Goal: Check status: Check status

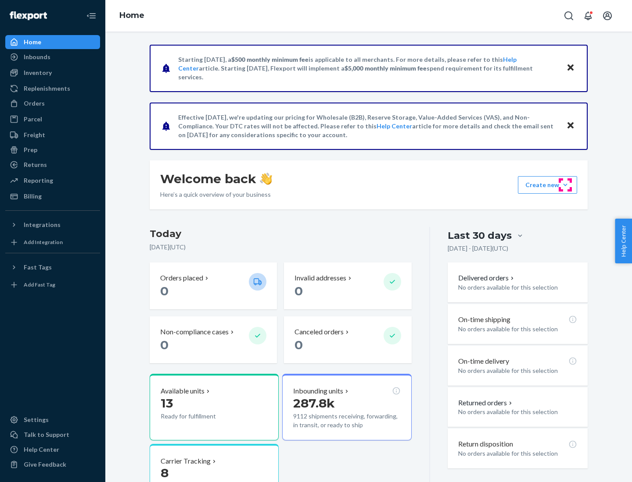
click at [565, 185] on button "Create new Create new inbound Create new order Create new product" at bounding box center [547, 185] width 59 height 18
click at [36, 57] on div "Inbounds" at bounding box center [37, 57] width 27 height 9
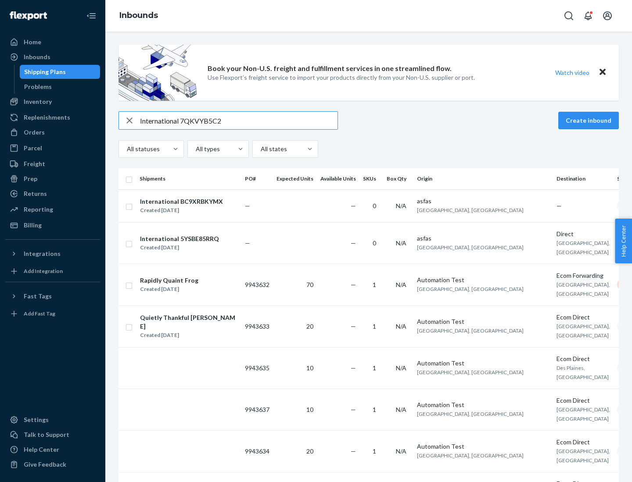
type input "International 7QKVYB5C29"
click at [194, 206] on div "Created [DATE]" at bounding box center [181, 210] width 83 height 9
